Goal: Complete application form

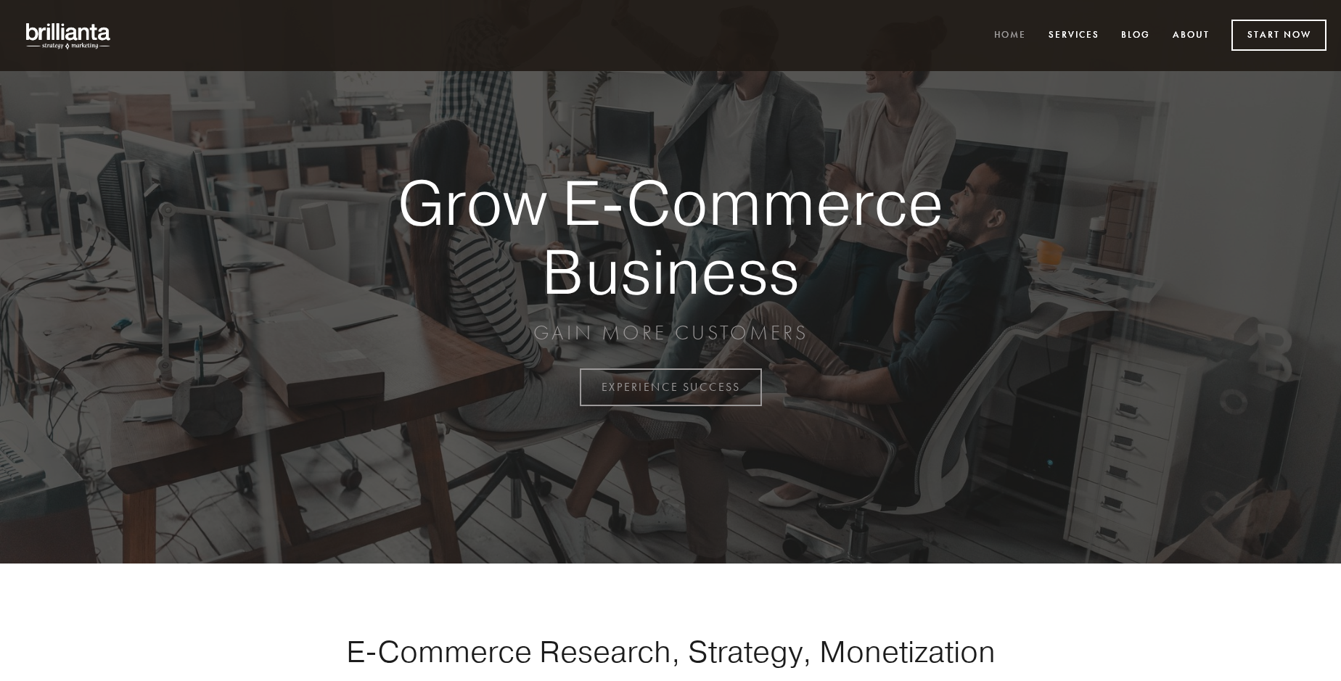
scroll to position [3804, 0]
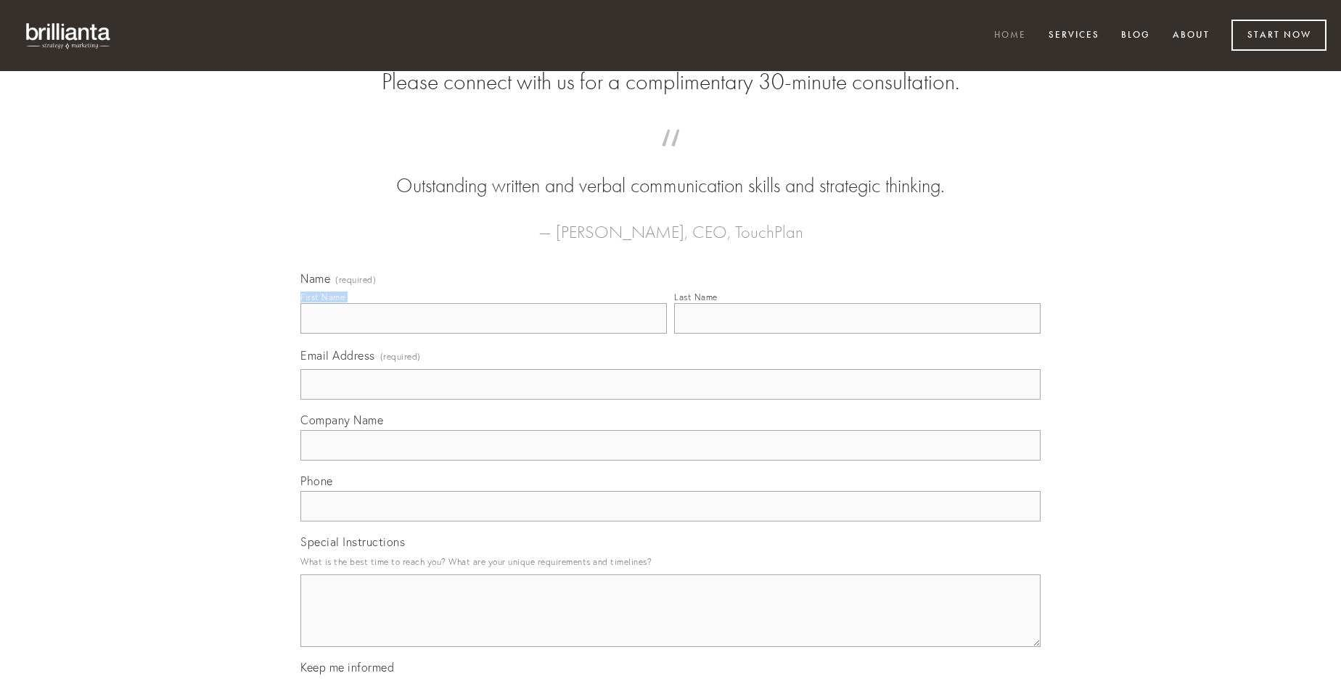
type input "[PERSON_NAME]"
click at [857, 334] on input "Last Name" at bounding box center [857, 318] width 366 height 30
type input "[PERSON_NAME]"
click at [671, 400] on input "Email Address (required)" at bounding box center [670, 384] width 740 height 30
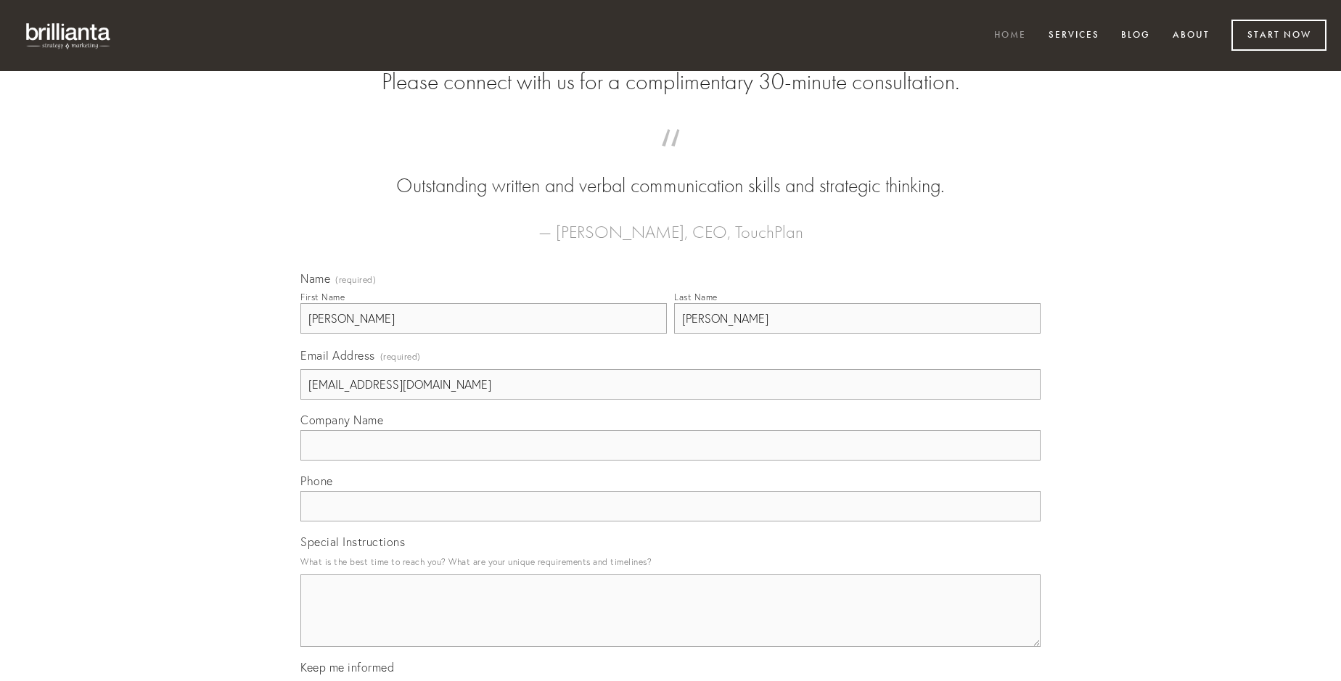
type input "[EMAIL_ADDRESS][DOMAIN_NAME]"
click at [671, 461] on input "Company Name" at bounding box center [670, 445] width 740 height 30
type input "aggero"
click at [671, 522] on input "text" at bounding box center [670, 506] width 740 height 30
click at [671, 624] on textarea "Special Instructions" at bounding box center [670, 611] width 740 height 73
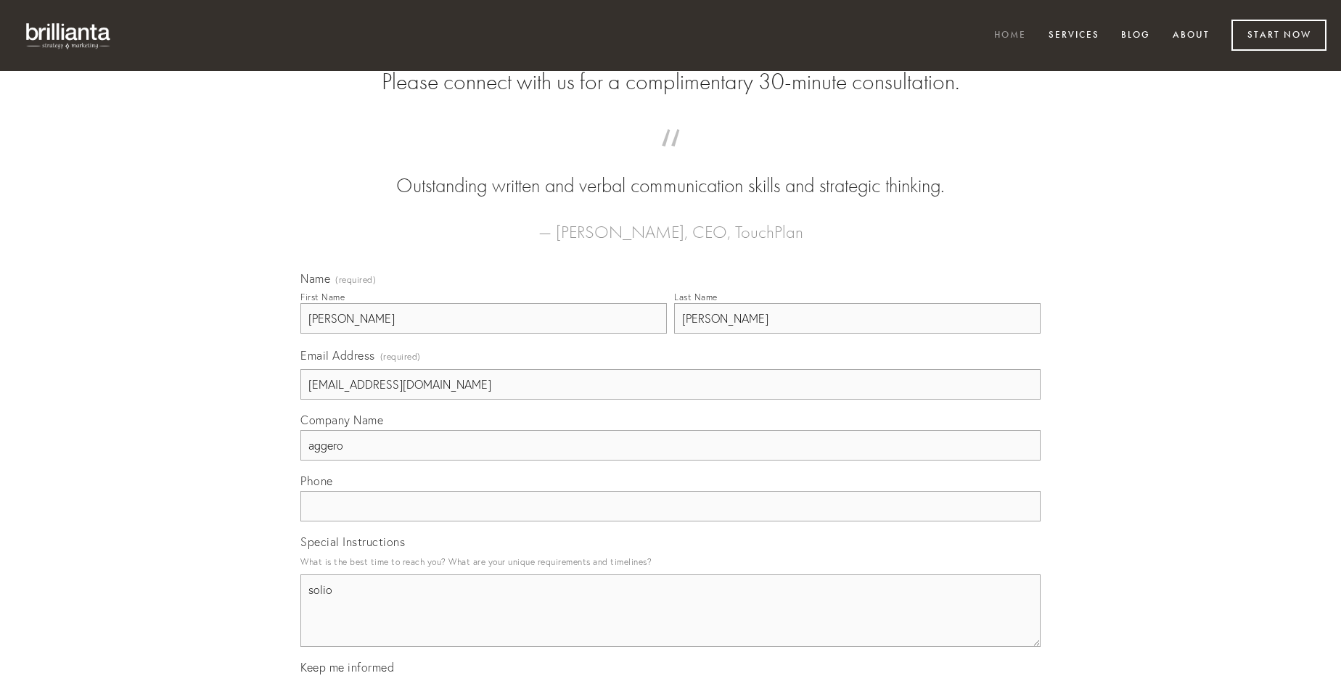
type textarea "solio"
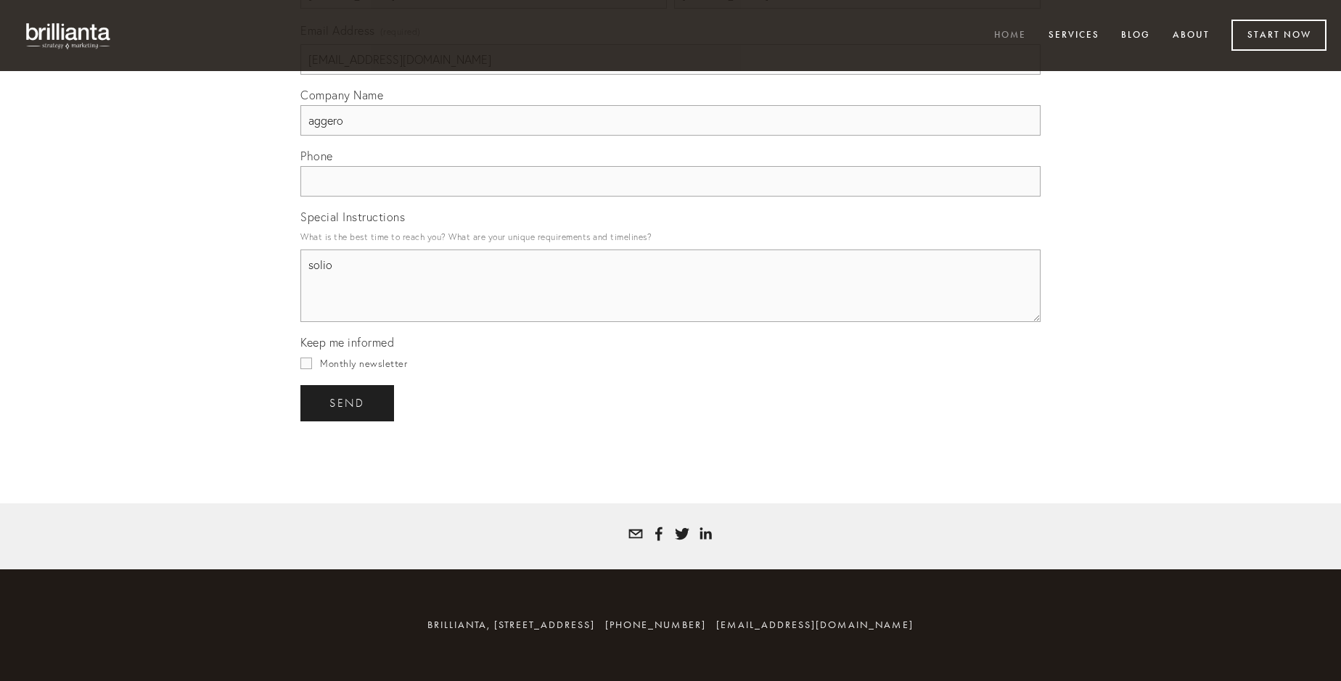
click at [348, 403] on span "send" at bounding box center [347, 403] width 36 height 13
